Goal: Register for event/course

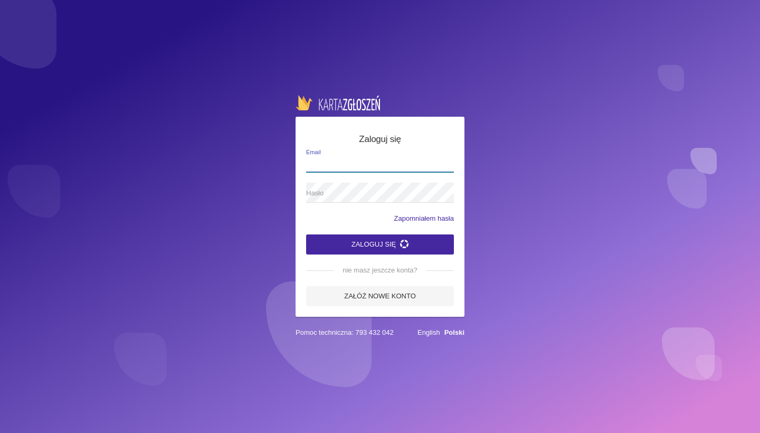
type input "[EMAIL_ADDRESS][DOMAIN_NAME]"
click at [380, 243] on button "Zaloguj się" at bounding box center [380, 244] width 148 height 20
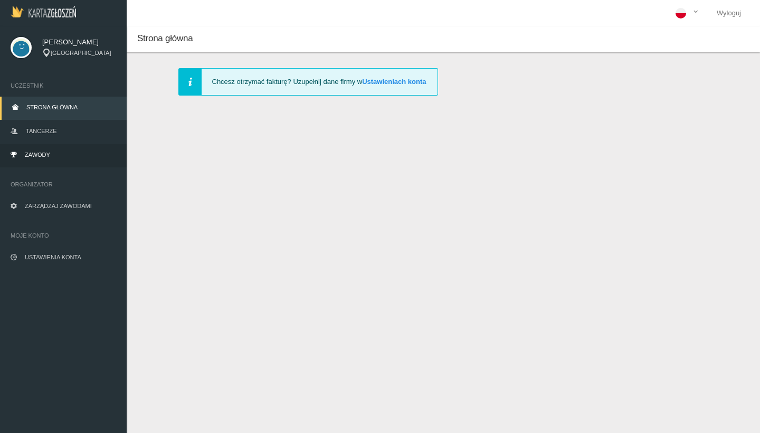
click at [41, 155] on span "Zawody" at bounding box center [37, 155] width 25 height 6
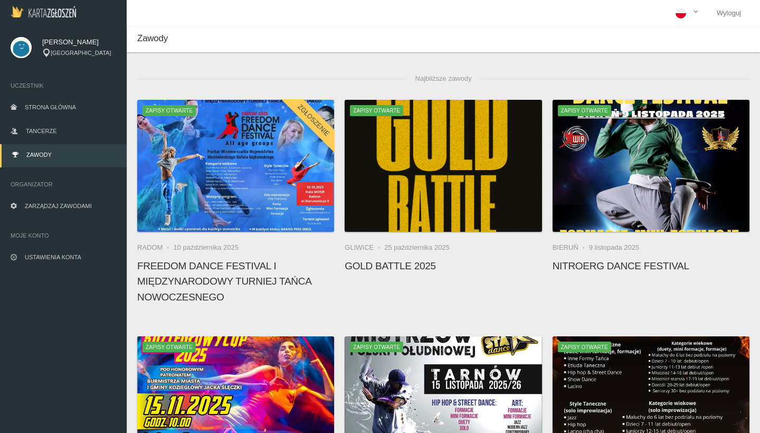
click at [209, 286] on h4 "FREEDOM DANCE FESTIVAL I Międzynarodowy Turniej Tańca Nowoczesnego" at bounding box center [235, 281] width 197 height 46
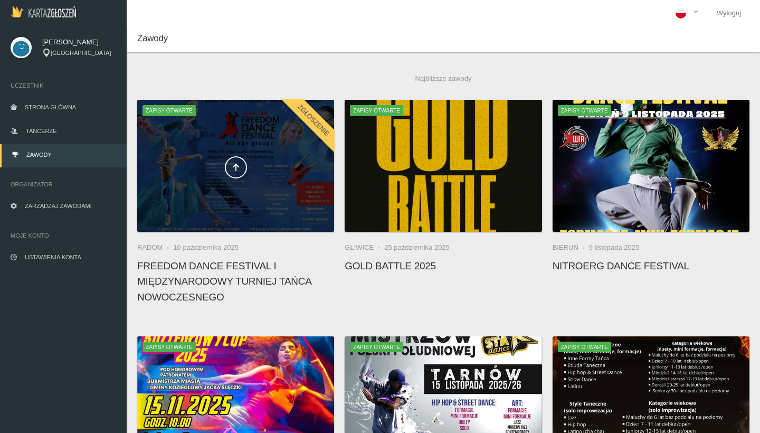
click at [211, 204] on div at bounding box center [235, 166] width 197 height 132
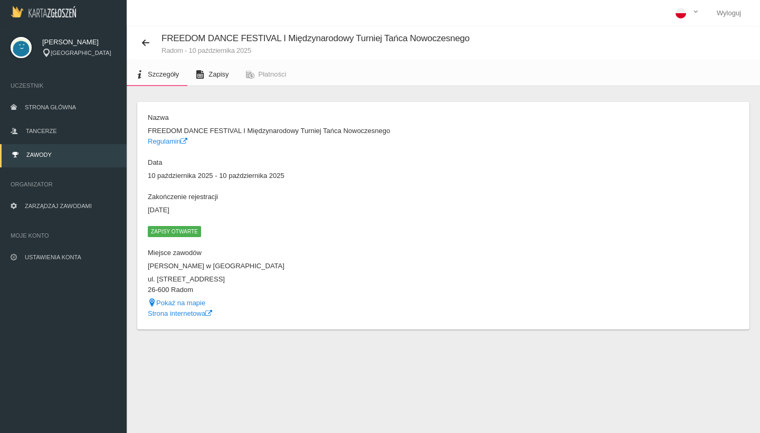
click at [221, 63] on link "Zapisy" at bounding box center [212, 74] width 50 height 23
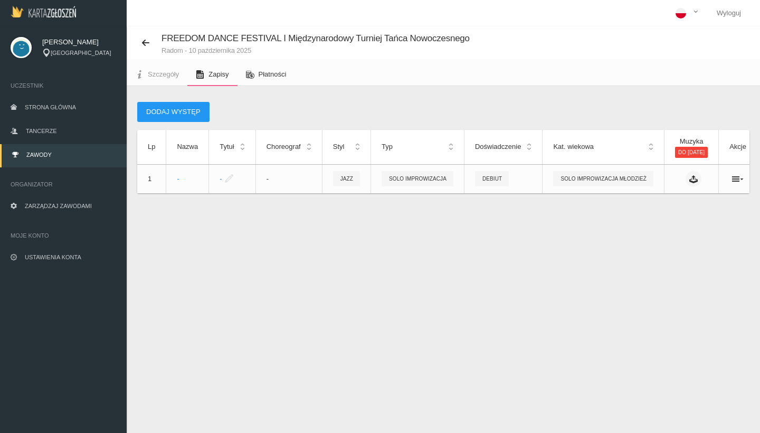
click at [266, 72] on span "Płatności" at bounding box center [273, 74] width 28 height 8
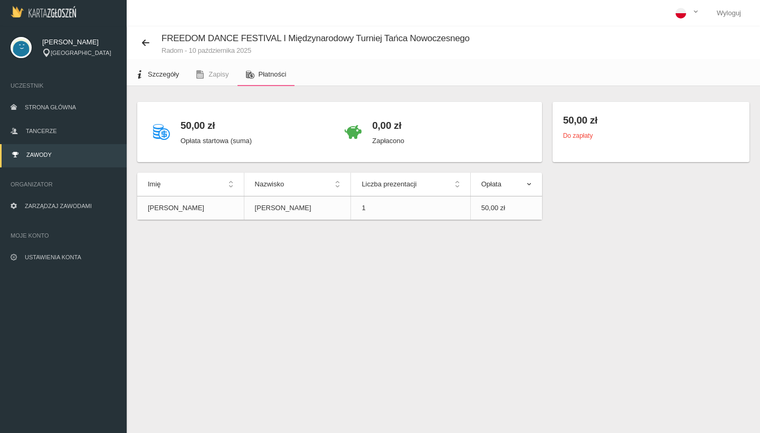
click at [171, 77] on span "Szczegóły" at bounding box center [163, 74] width 31 height 8
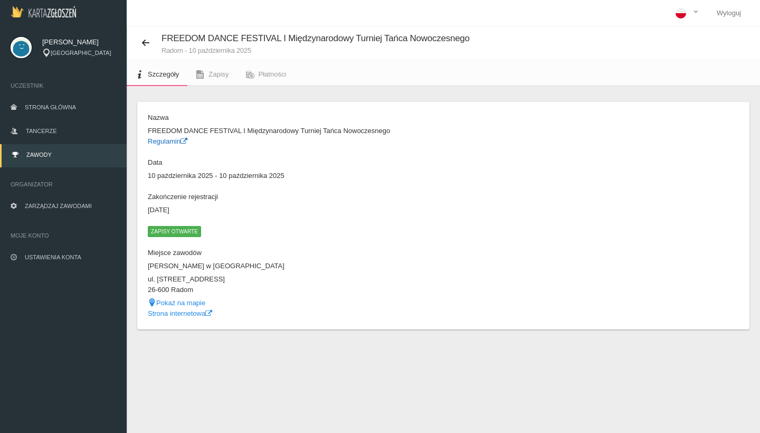
click at [166, 142] on link "Regulamin" at bounding box center [168, 141] width 40 height 8
